Goal: Download file/media

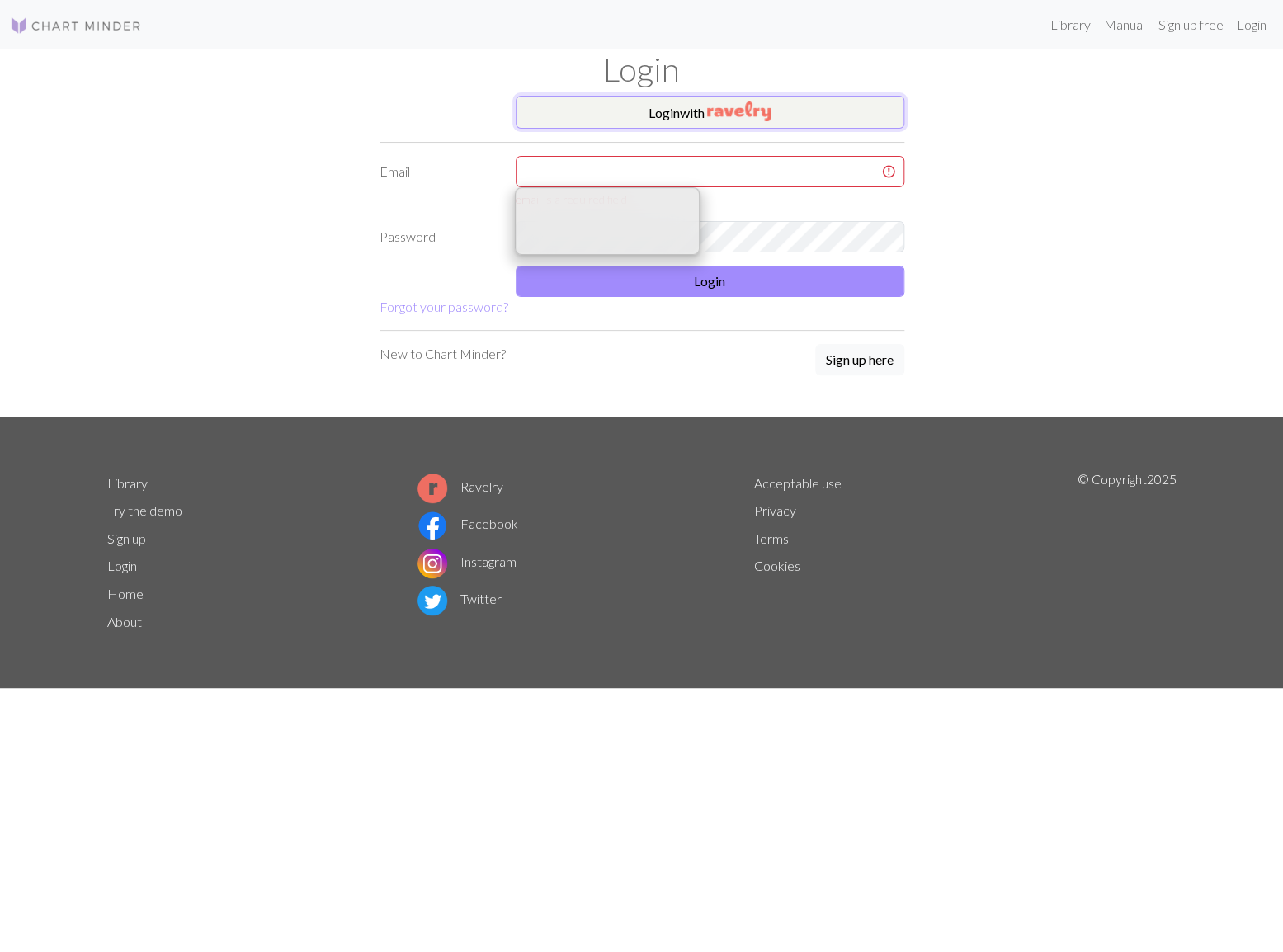
click at [656, 115] on button "Login with" at bounding box center [710, 112] width 389 height 33
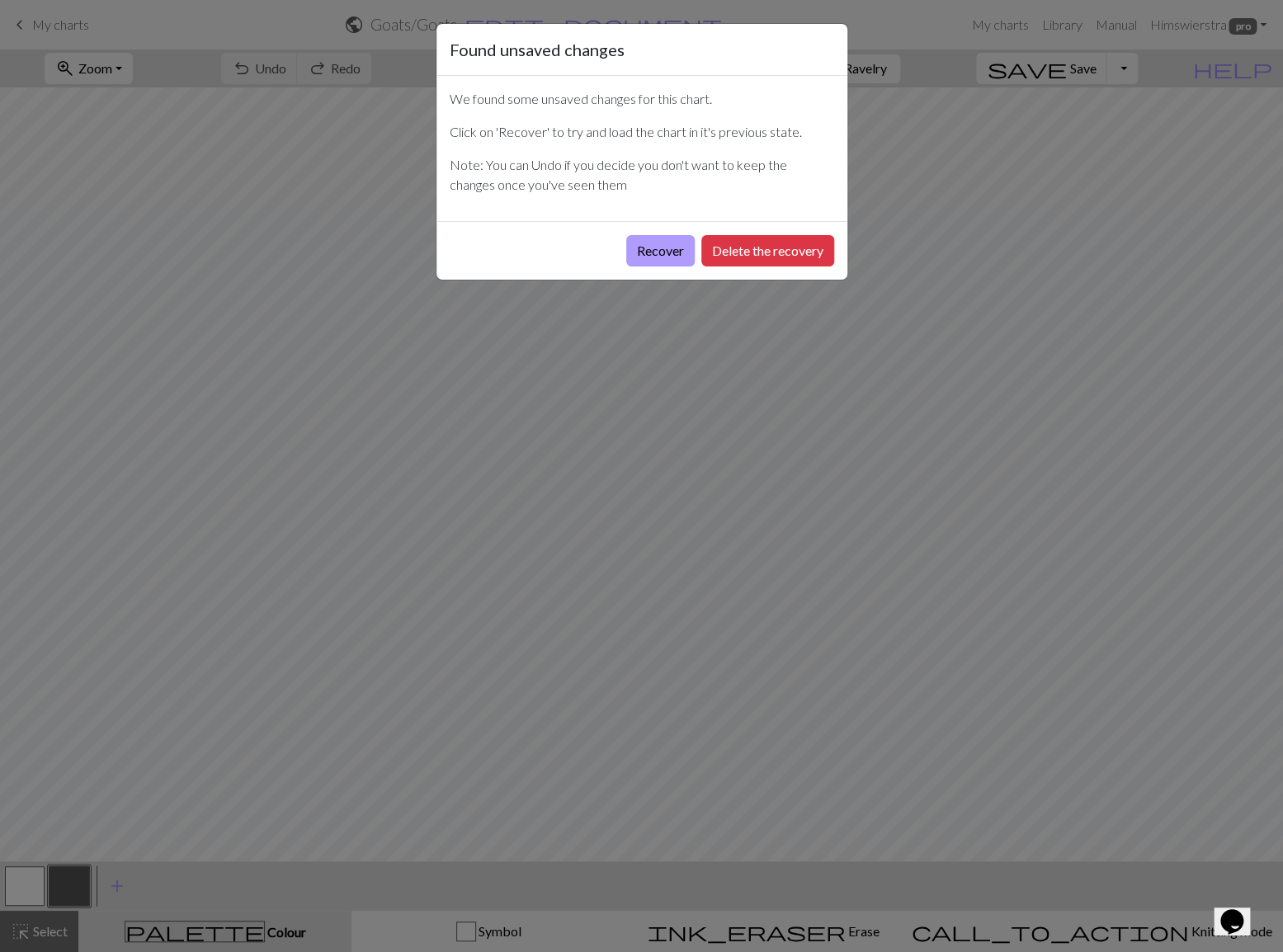
click at [669, 253] on button "Recover" at bounding box center [660, 251] width 68 height 31
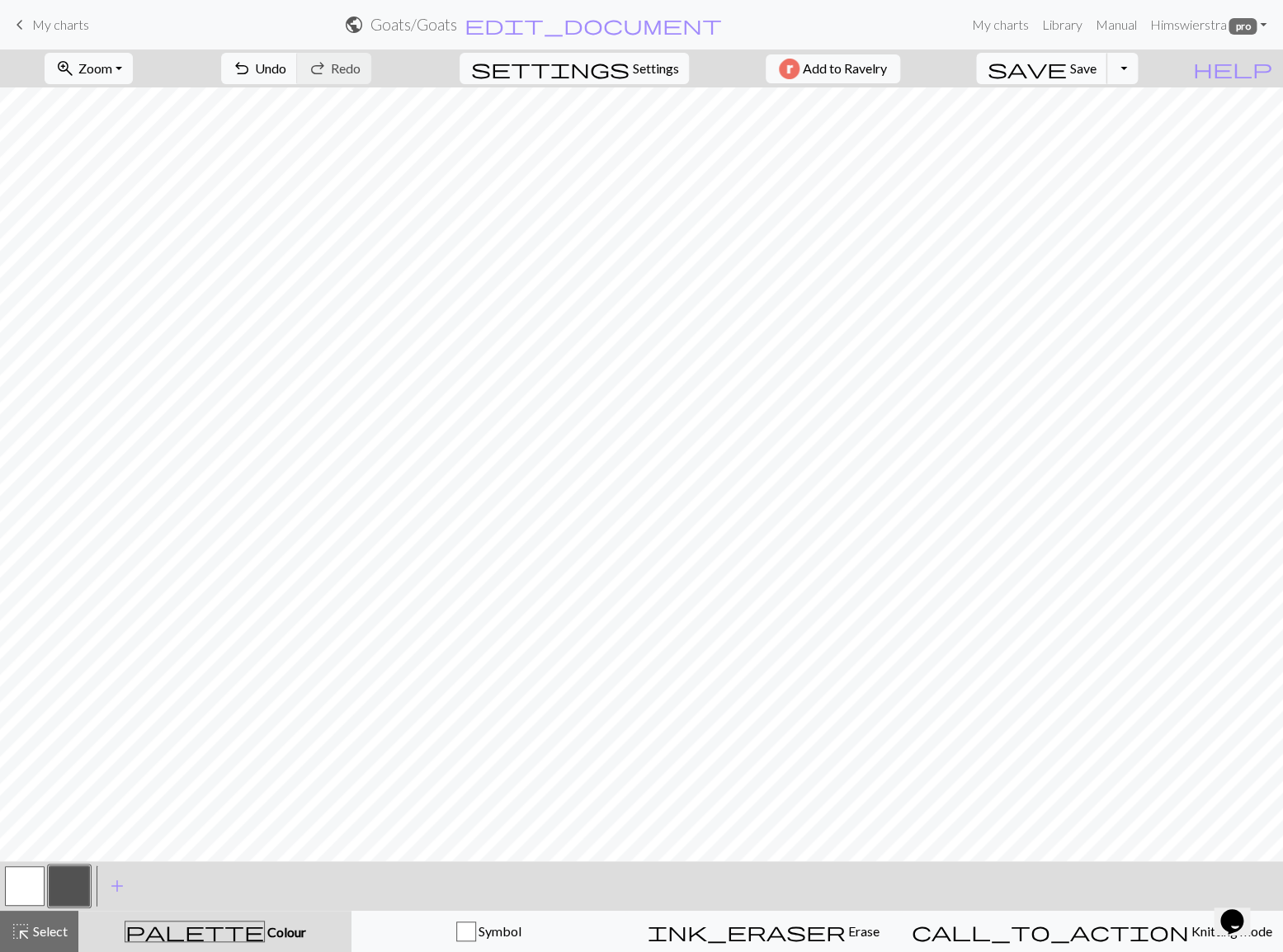
click at [1066, 60] on span "save" at bounding box center [1027, 68] width 79 height 23
click at [1066, 68] on span "save" at bounding box center [1027, 68] width 79 height 23
click at [133, 63] on button "zoom_in Zoom Zoom" at bounding box center [89, 68] width 88 height 31
click at [1138, 78] on button "Toggle Dropdown" at bounding box center [1122, 68] width 31 height 31
click at [1129, 128] on button "save_alt Download" at bounding box center [1002, 131] width 272 height 27
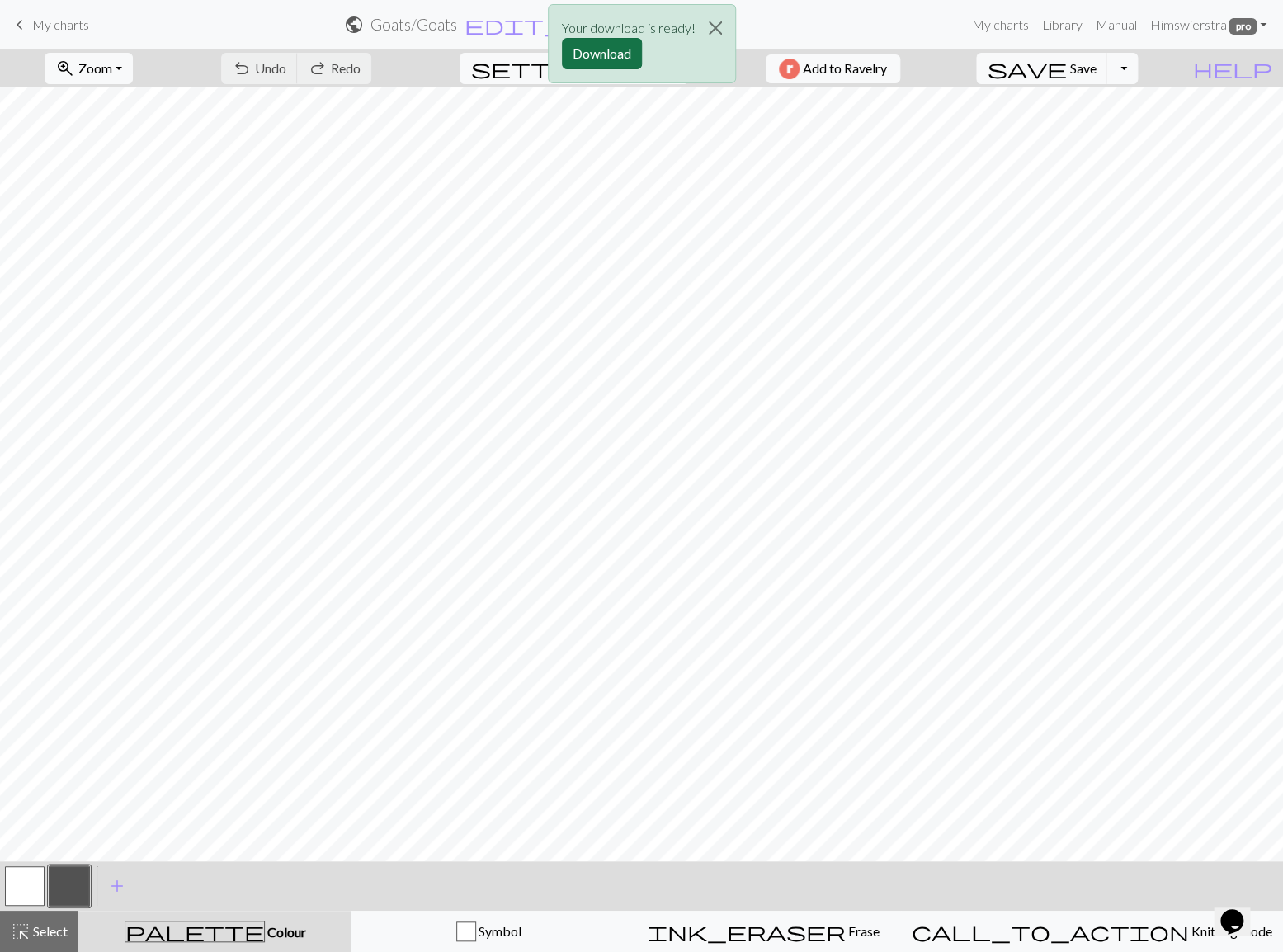
click at [616, 47] on button "Download" at bounding box center [601, 53] width 80 height 31
